Goal: Navigation & Orientation: Find specific page/section

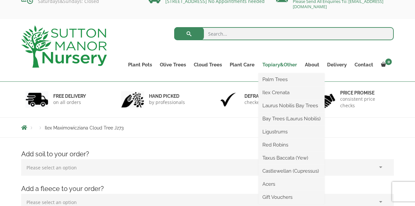
scroll to position [22, 0]
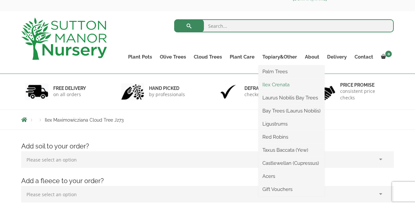
click at [285, 83] on link "Ilex Crenata" at bounding box center [292, 85] width 66 height 10
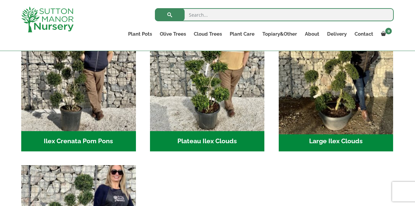
scroll to position [174, 0]
